Goal: Task Accomplishment & Management: Manage account settings

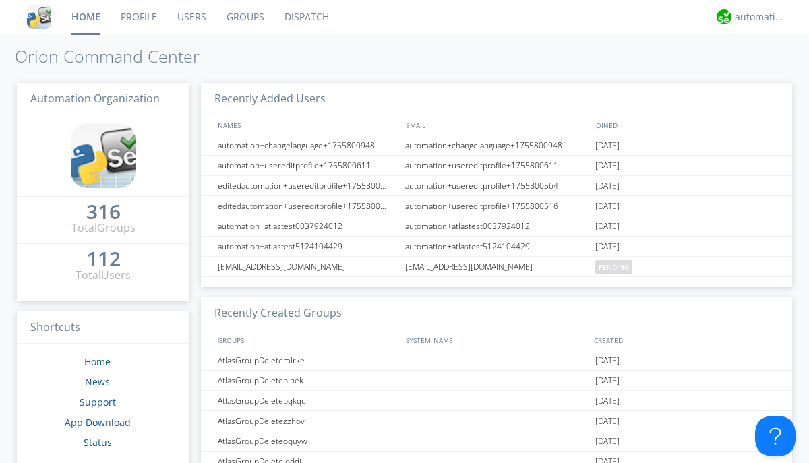
click at [244, 17] on link "Groups" at bounding box center [245, 17] width 58 height 34
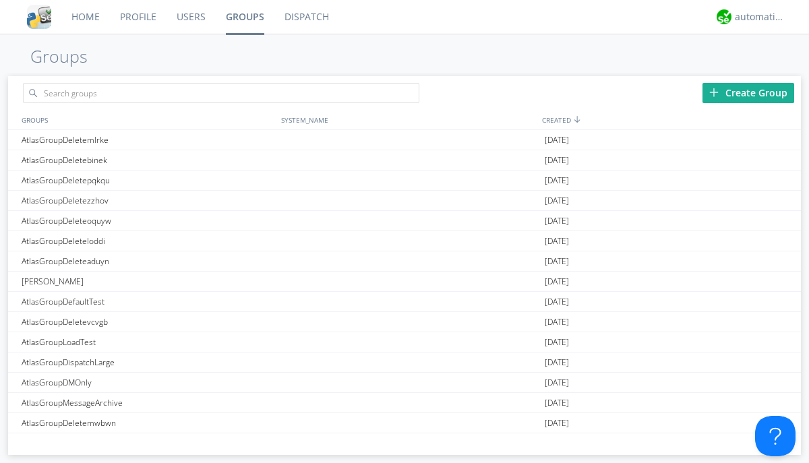
click at [748, 92] on div "Create Group" at bounding box center [748, 93] width 92 height 20
click at [244, 17] on link "Groups" at bounding box center [245, 17] width 59 height 34
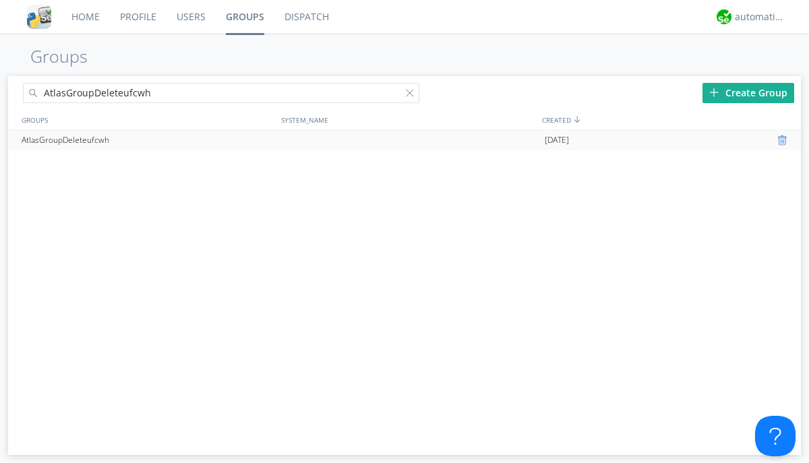
type input "AtlasGroupDeleteufcwh"
click at [783, 140] on div at bounding box center [783, 140] width 13 height 11
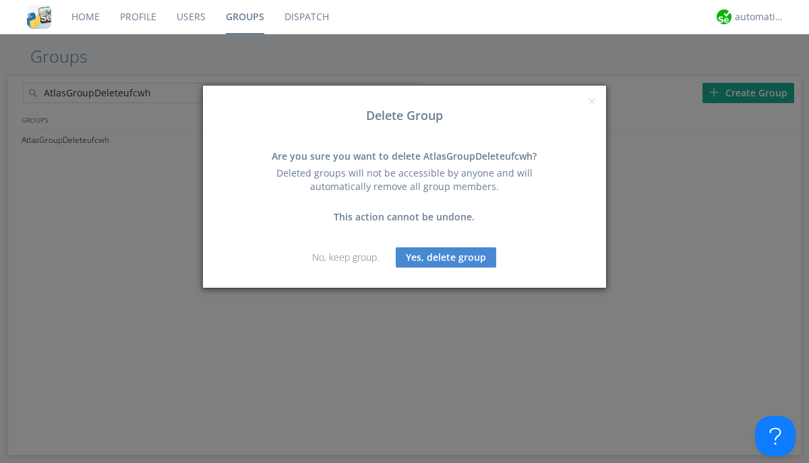
click at [446, 257] on button "Yes, delete group" at bounding box center [446, 257] width 100 height 20
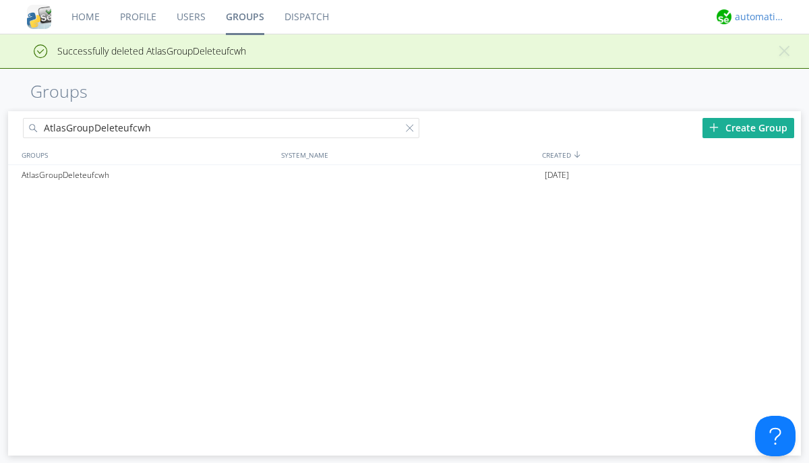
click at [756, 17] on div "automation+atlas" at bounding box center [760, 16] width 51 height 13
